Goal: Information Seeking & Learning: Learn about a topic

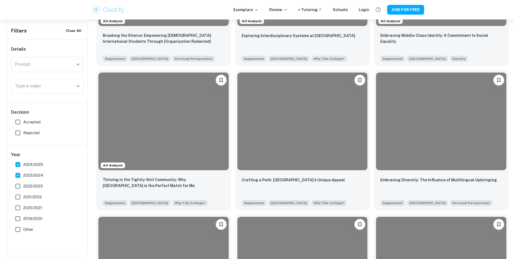
scroll to position [543, 0]
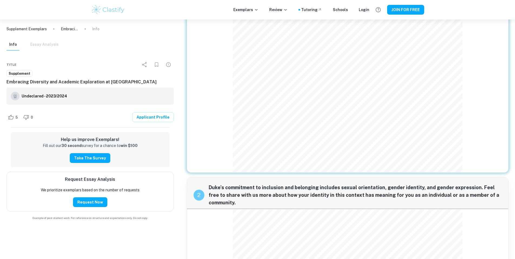
scroll to position [140, 0]
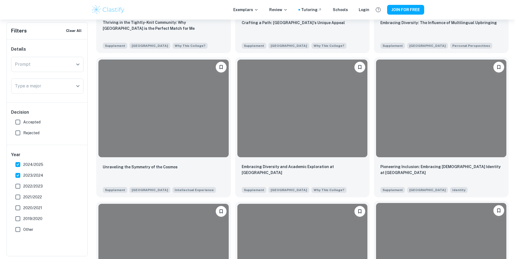
scroll to position [726, 0]
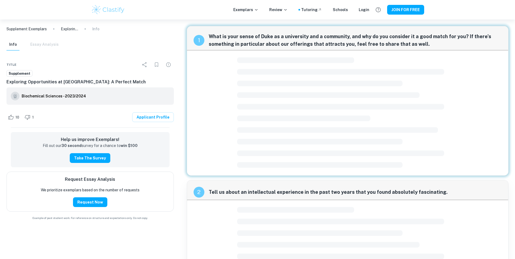
scroll to position [1, 0]
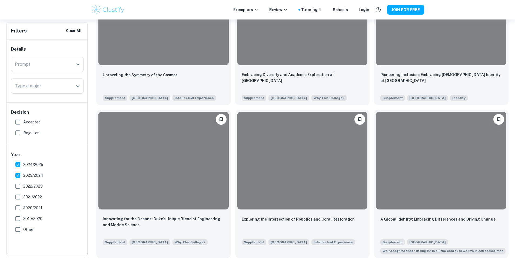
scroll to position [854, 0]
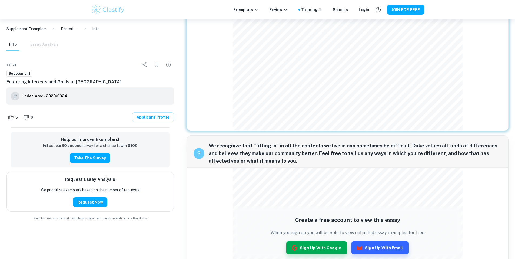
scroll to position [85, 0]
